Goal: Task Accomplishment & Management: Manage account settings

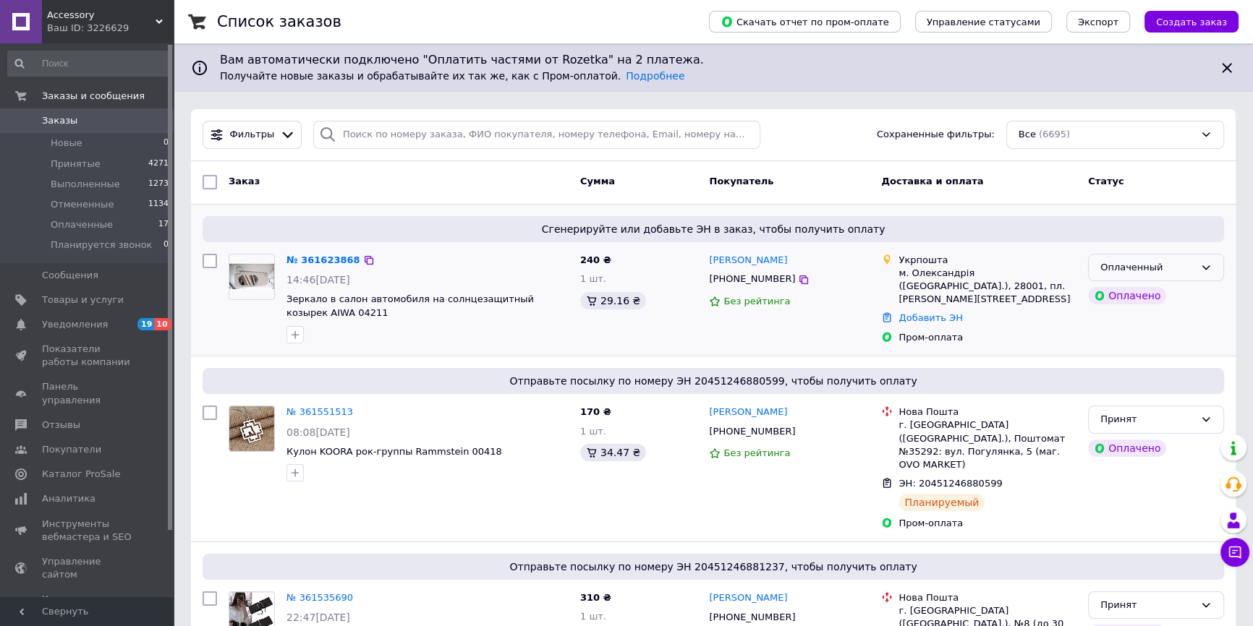
click at [1145, 260] on div "Оплаченный" at bounding box center [1147, 267] width 94 height 15
click at [1112, 294] on li "Принят" at bounding box center [1156, 297] width 135 height 27
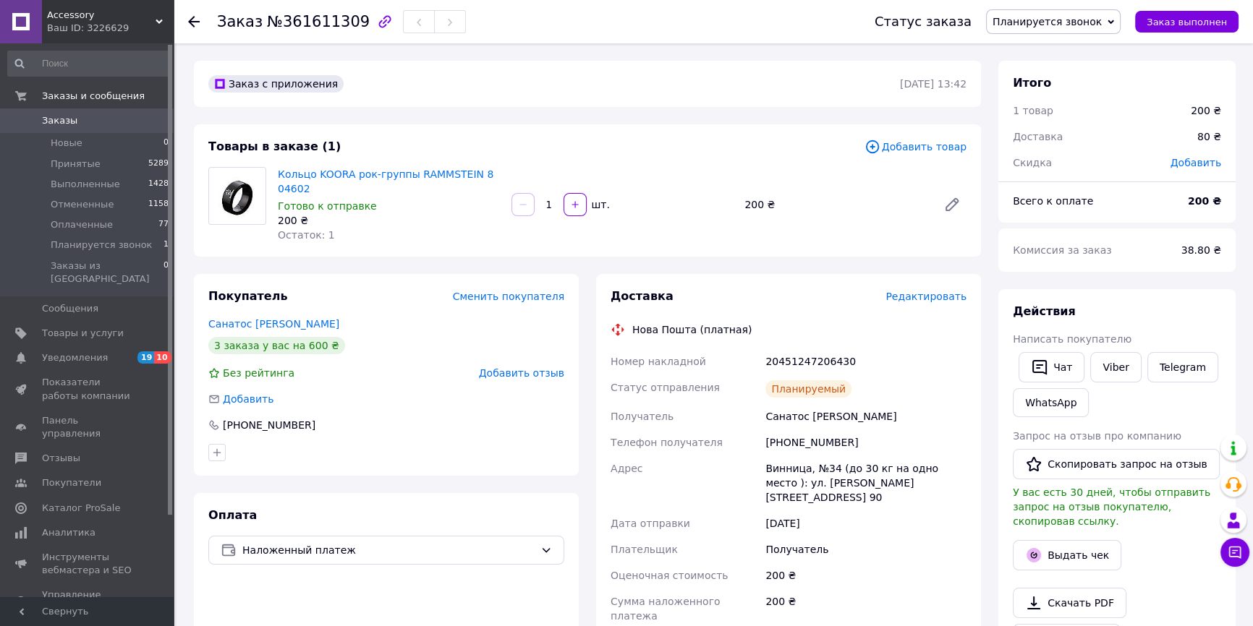
click at [61, 119] on span "Заказы" at bounding box center [59, 120] width 35 height 13
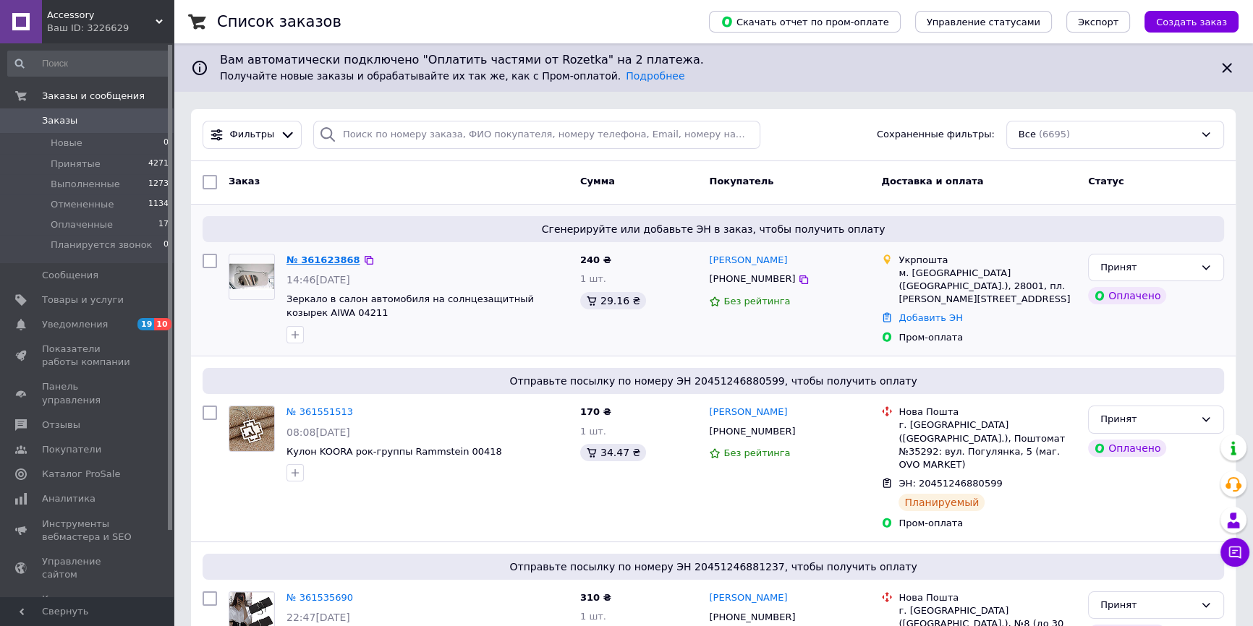
click at [328, 256] on link "№ 361623868" at bounding box center [323, 260] width 74 height 11
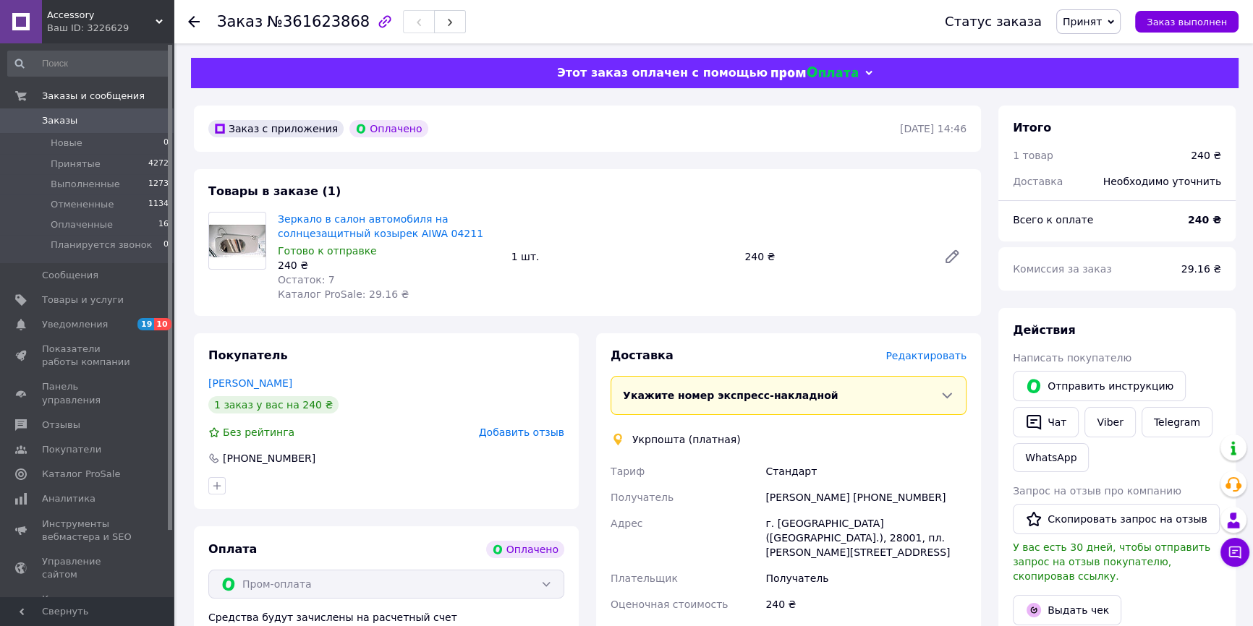
click at [926, 354] on span "Редактировать" at bounding box center [925, 356] width 81 height 12
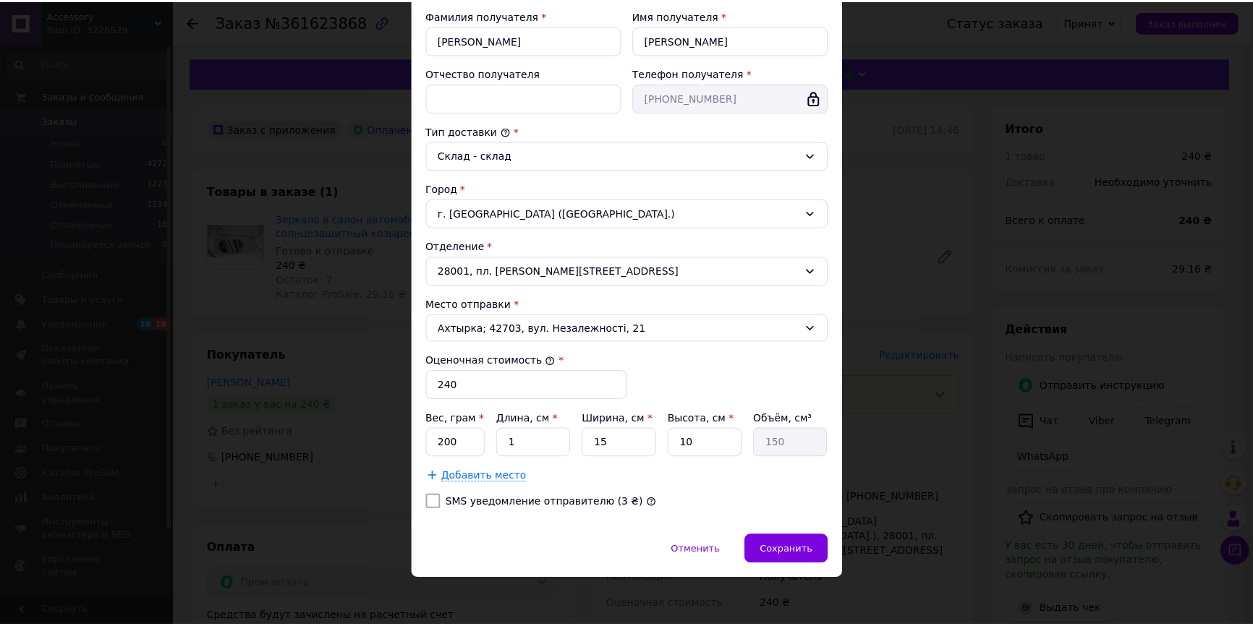
scroll to position [276, 0]
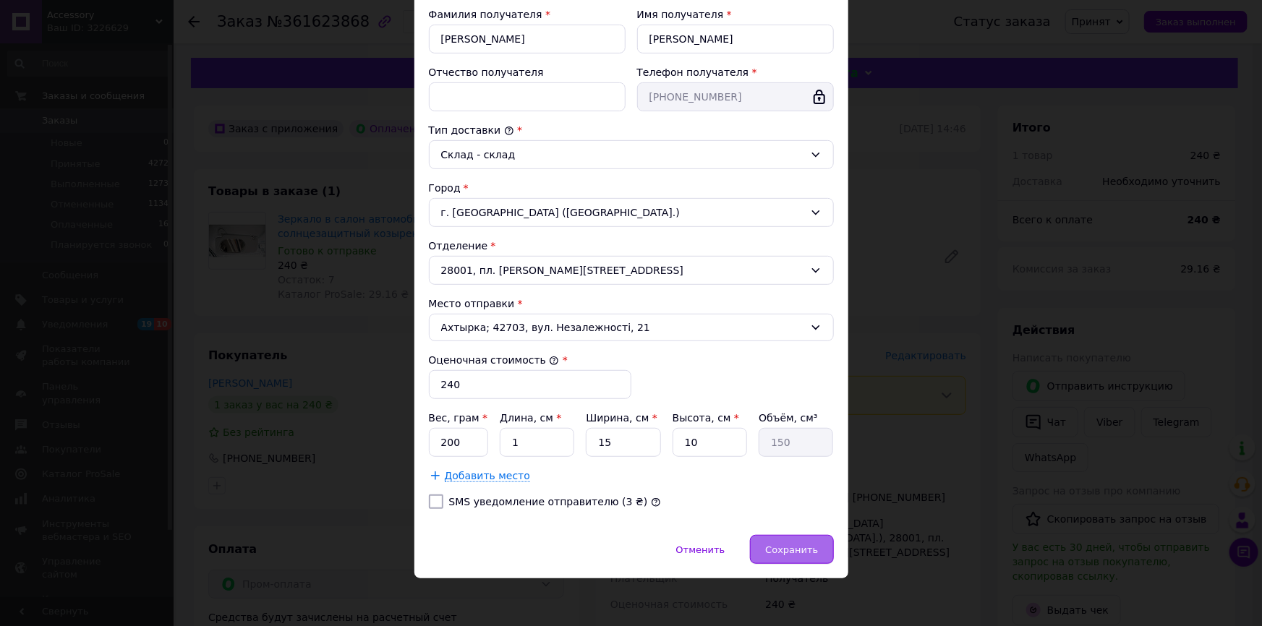
click at [808, 547] on span "Сохранить" at bounding box center [791, 550] width 53 height 11
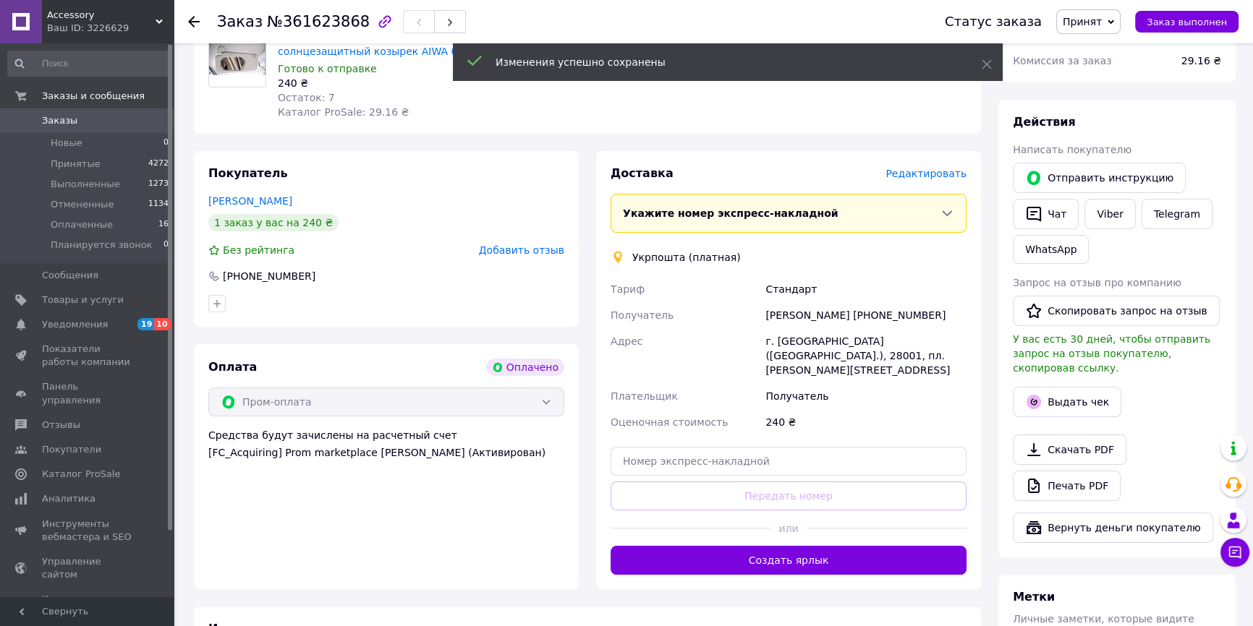
scroll to position [197, 0]
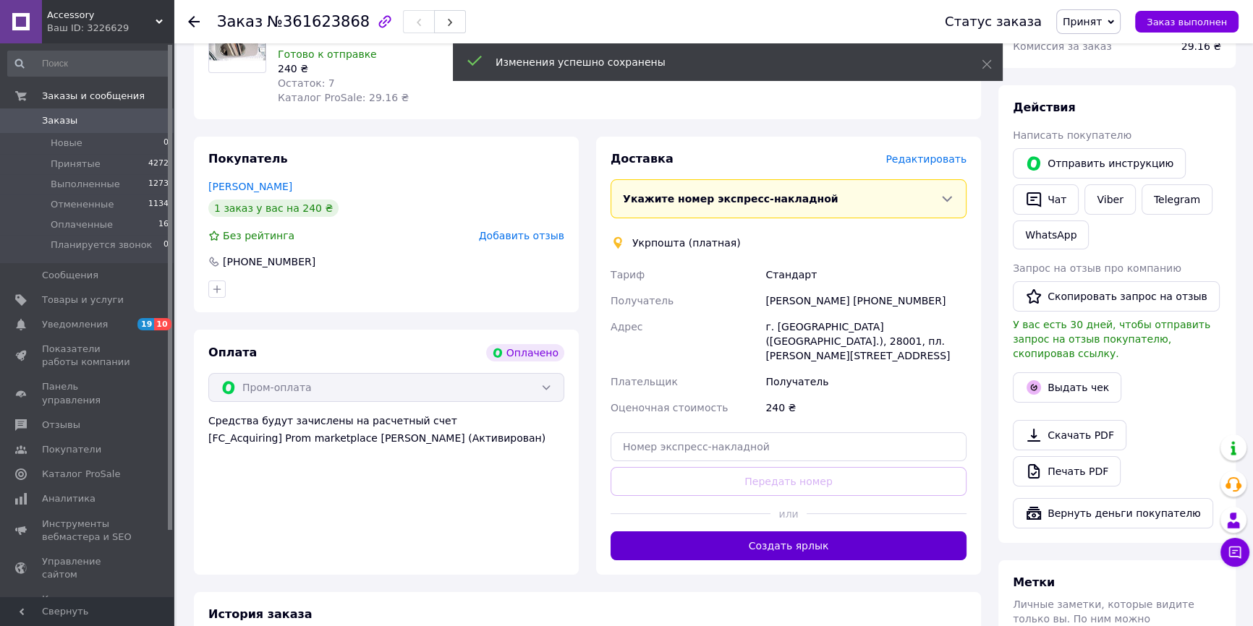
click at [787, 543] on button "Создать ярлык" at bounding box center [789, 546] width 356 height 29
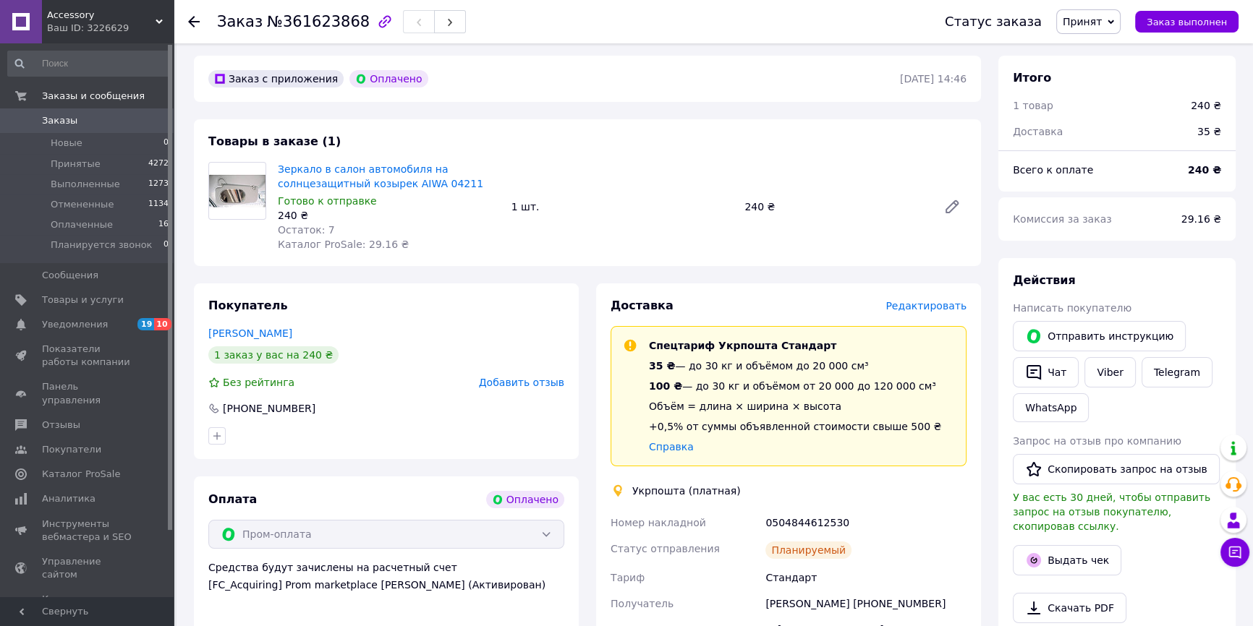
scroll to position [0, 0]
